Goal: Task Accomplishment & Management: Manage account settings

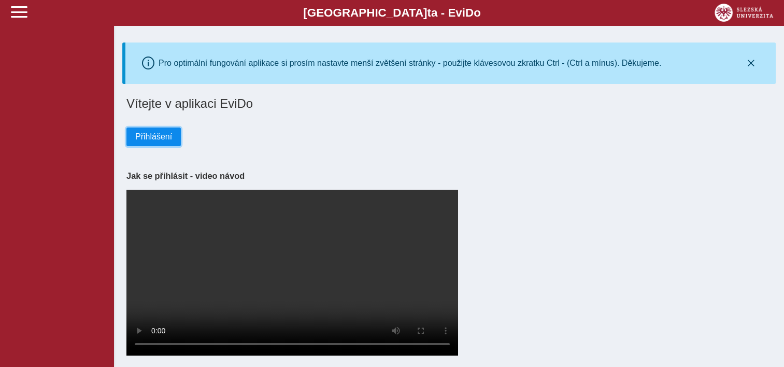
click at [162, 141] on span "Přihlášení" at bounding box center [153, 136] width 37 height 9
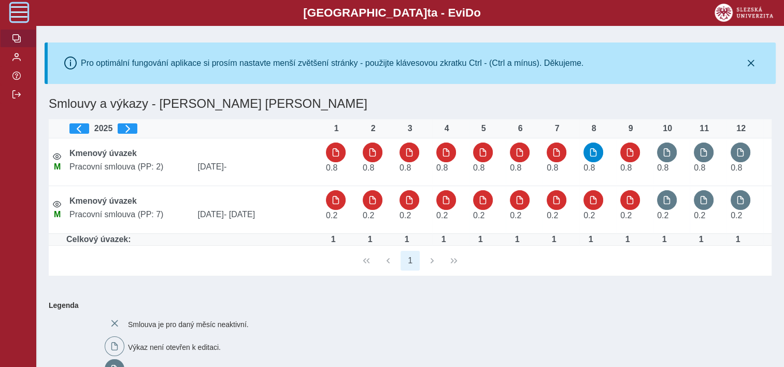
click at [20, 16] on span at bounding box center [19, 12] width 17 height 17
